Goal: Information Seeking & Learning: Learn about a topic

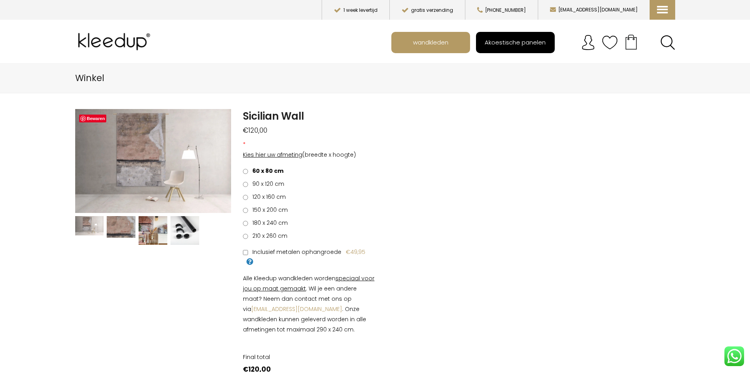
click at [514, 45] on span "Akoestische panelen" at bounding box center [515, 42] width 70 height 15
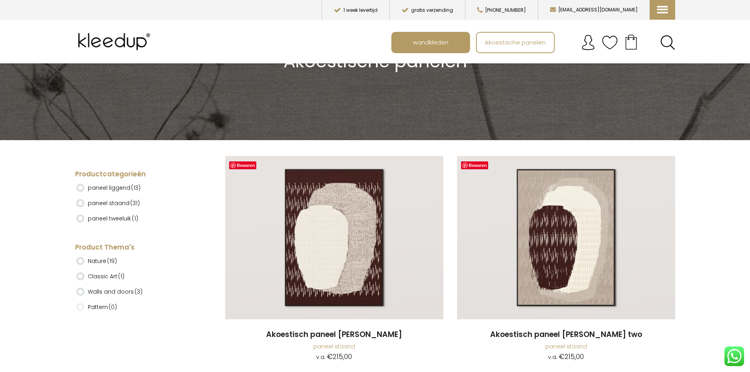
scroll to position [155, 0]
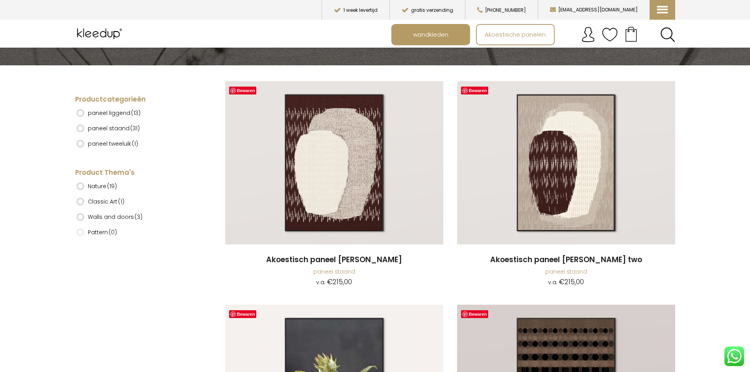
click at [79, 129] on ins at bounding box center [80, 128] width 8 height 8
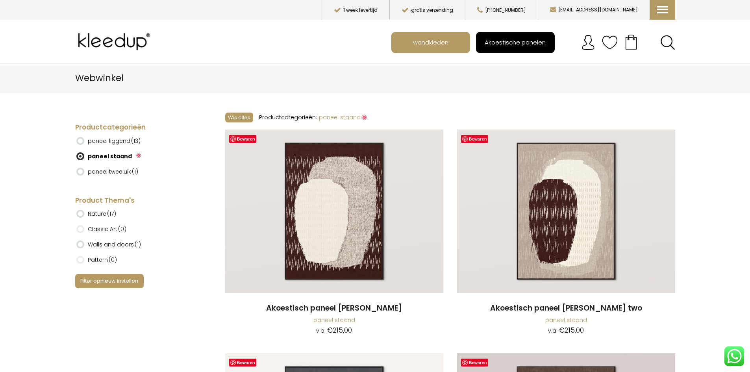
click at [523, 38] on span "Akoestische panelen" at bounding box center [515, 42] width 70 height 15
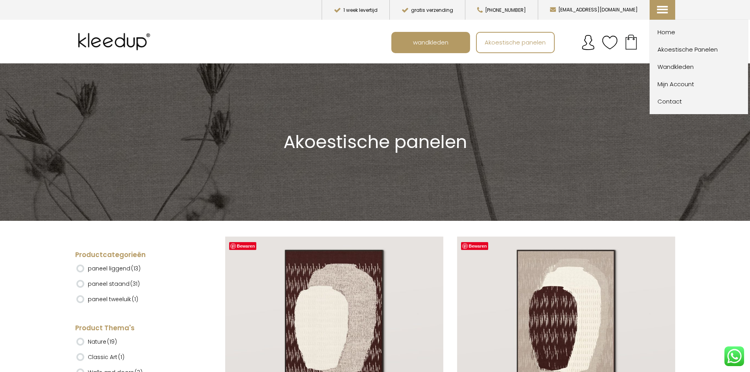
click at [685, 52] on span "Akoestische Panelen" at bounding box center [700, 49] width 87 height 9
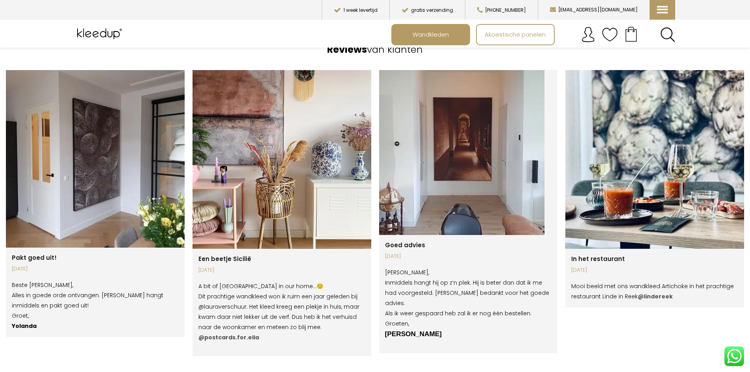
scroll to position [1405, 0]
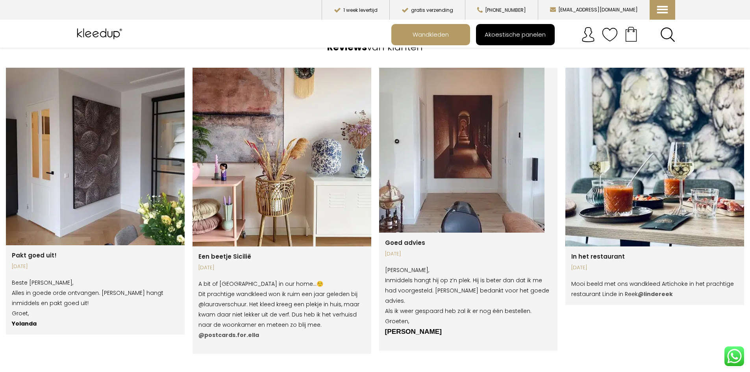
click at [498, 33] on span "Akoestische panelen" at bounding box center [515, 34] width 70 height 15
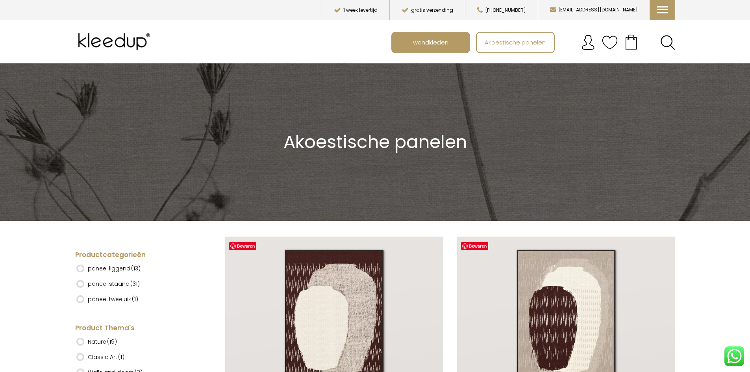
click at [303, 321] on img at bounding box center [334, 318] width 218 height 164
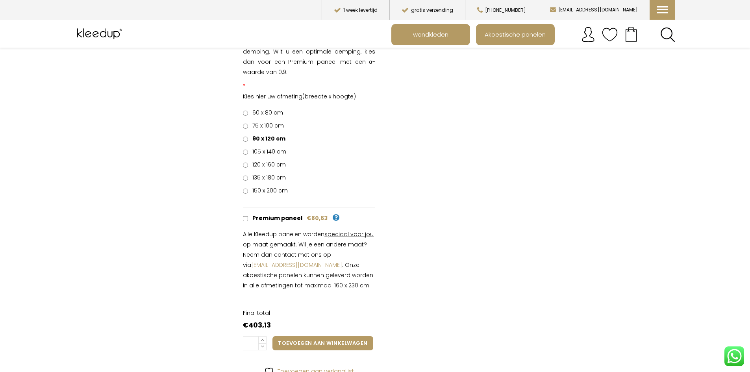
scroll to position [667, 0]
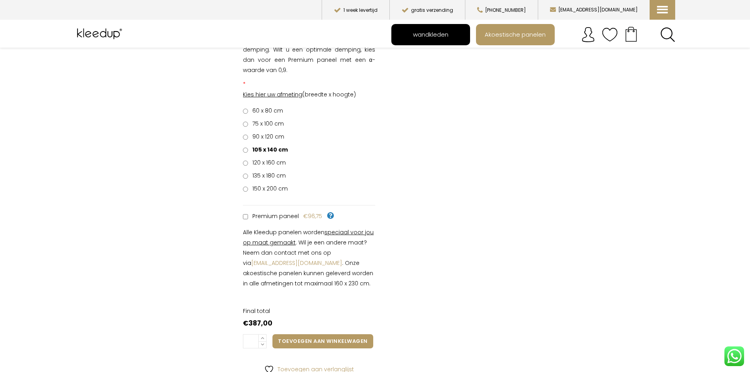
click at [442, 34] on span "wandkleden" at bounding box center [430, 34] width 44 height 15
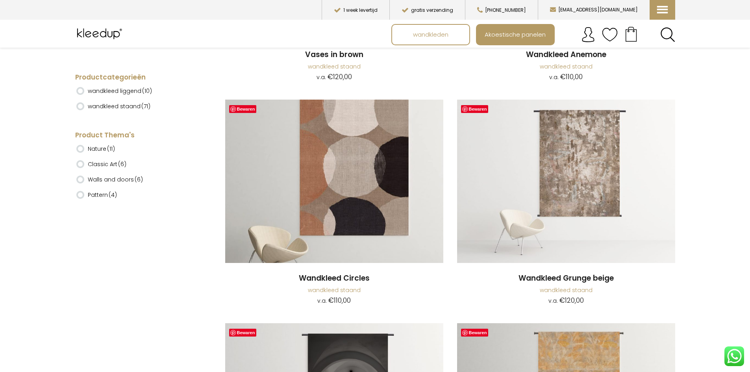
scroll to position [2776, 0]
